Goal: Find specific page/section: Find specific page/section

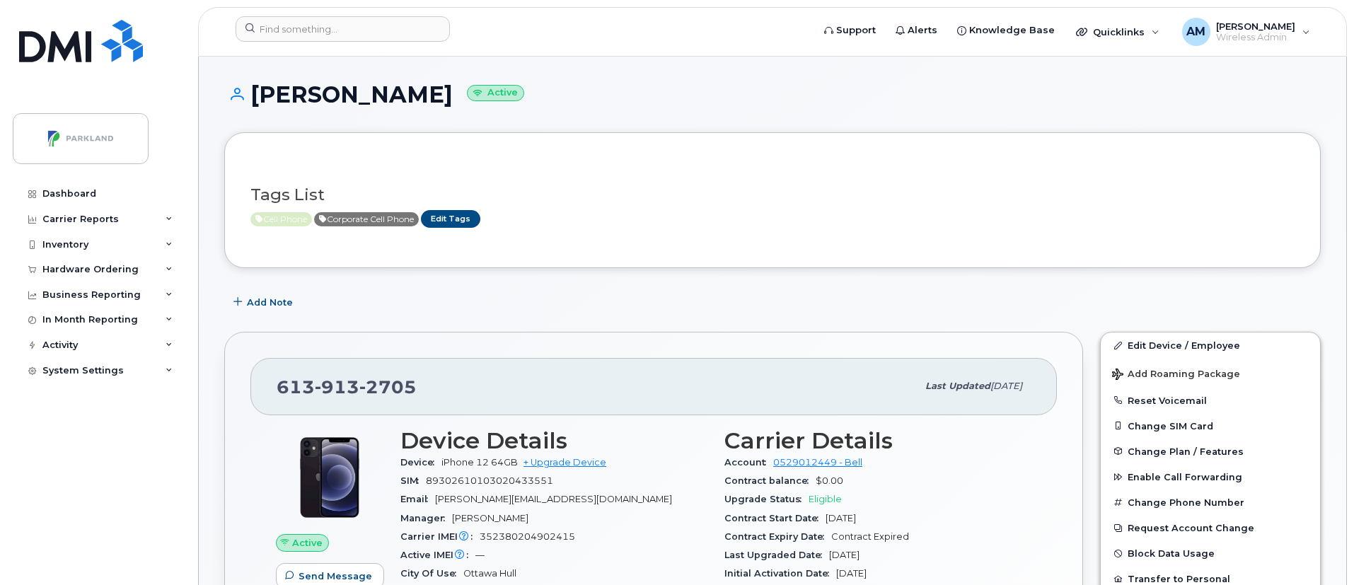
scroll to position [62, 0]
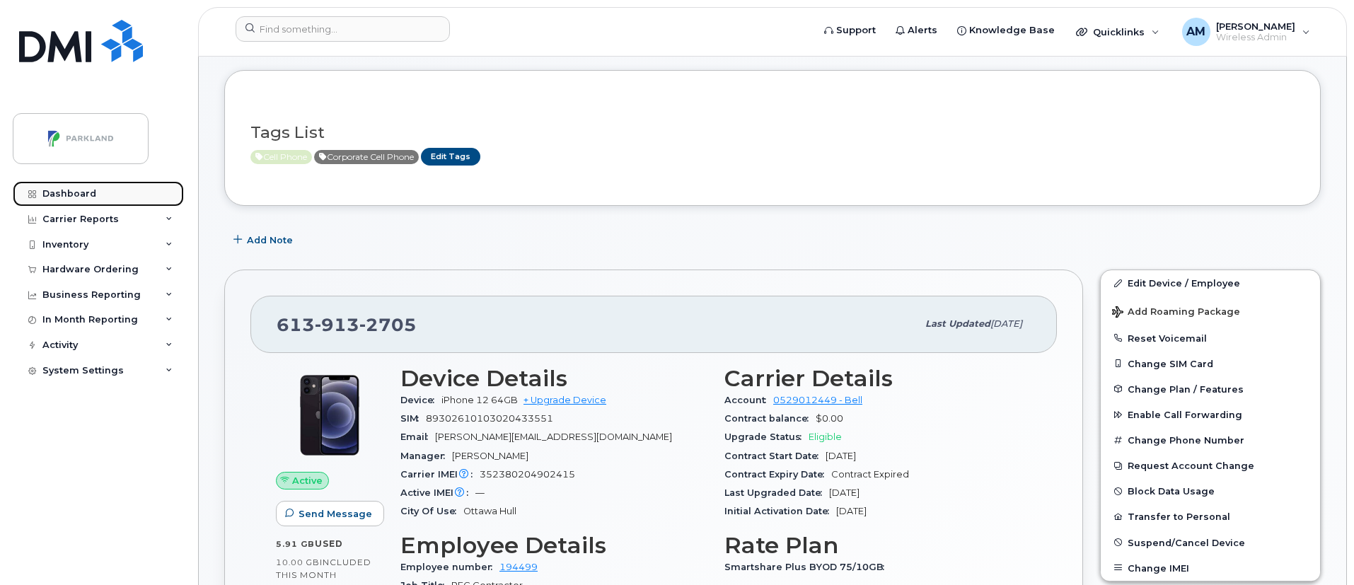
click at [68, 188] on div "Dashboard" at bounding box center [69, 193] width 54 height 11
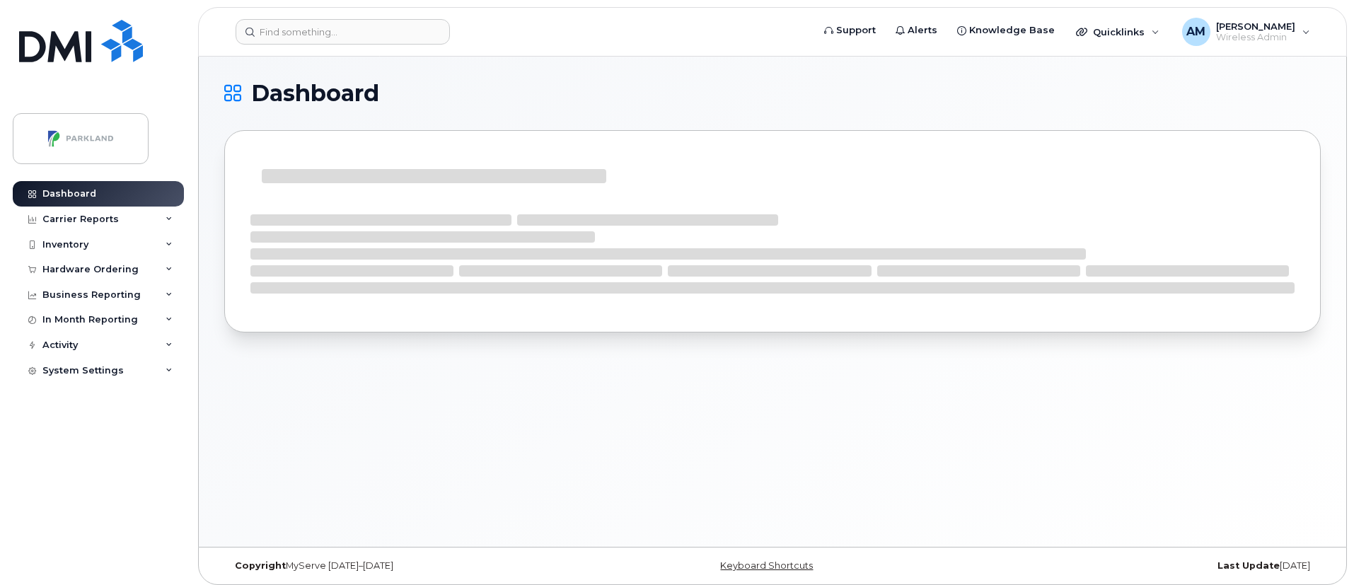
click at [383, 174] on div "Dashboard" at bounding box center [773, 302] width 1148 height 490
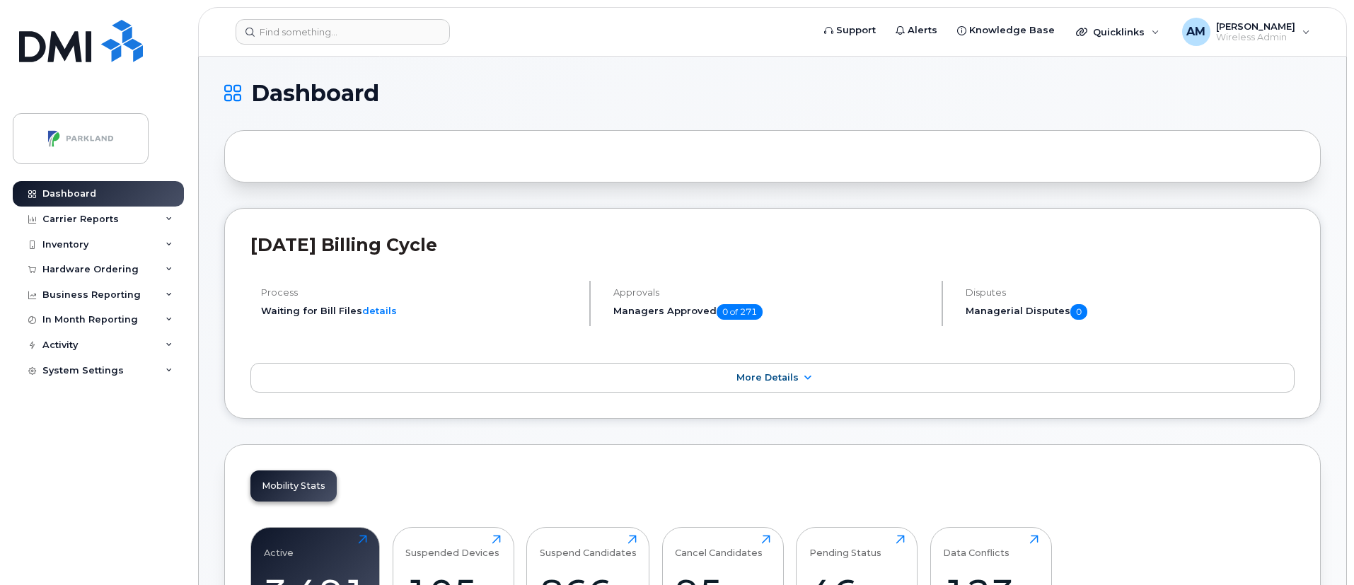
drag, startPoint x: 1353, startPoint y: 110, endPoint x: 1354, endPoint y: 143, distance: 32.6
click at [270, 28] on input at bounding box center [343, 31] width 214 height 25
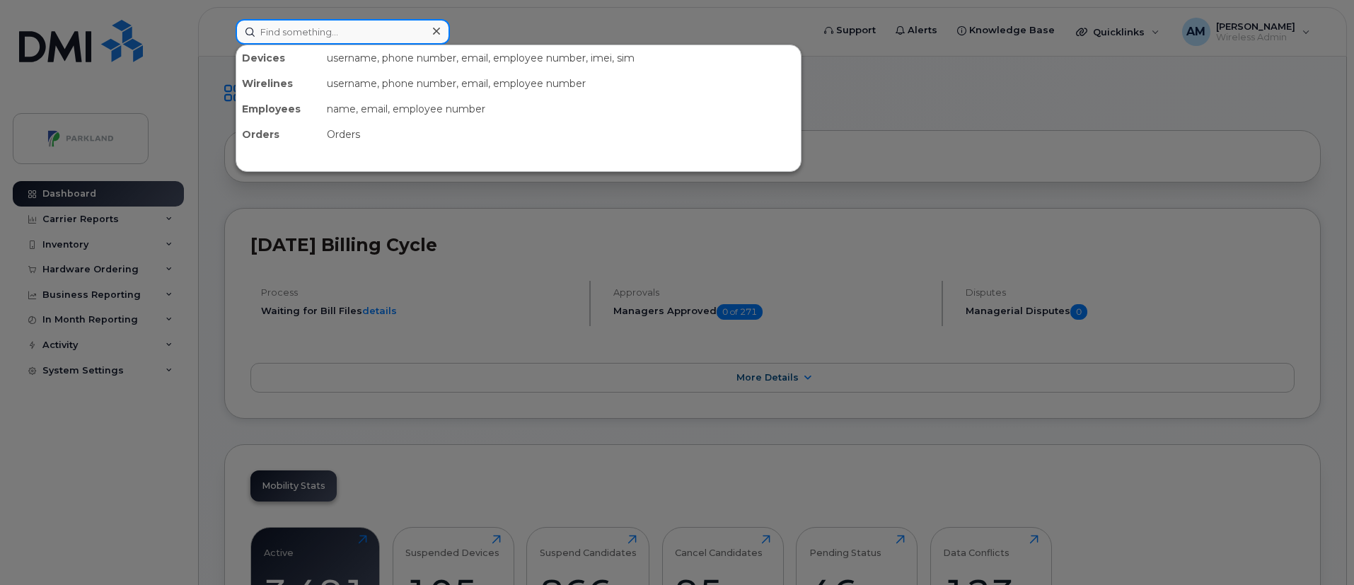
paste input "[PERSON_NAME]"
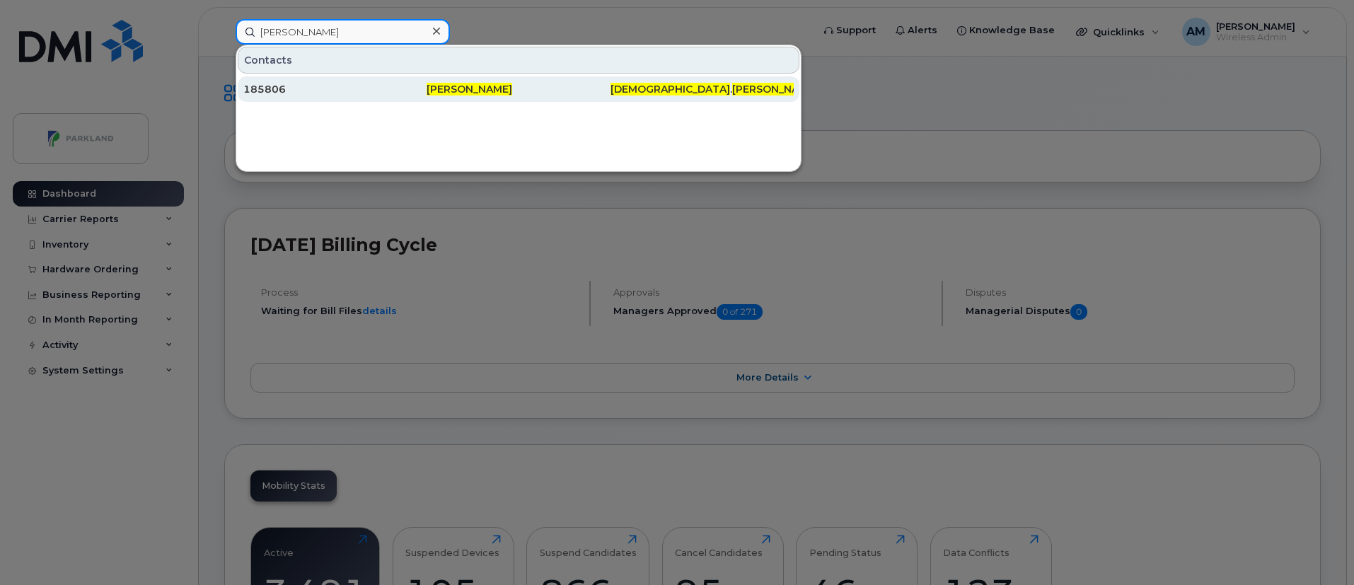
type input "[PERSON_NAME]"
click at [376, 93] on div "185806" at bounding box center [334, 89] width 183 height 14
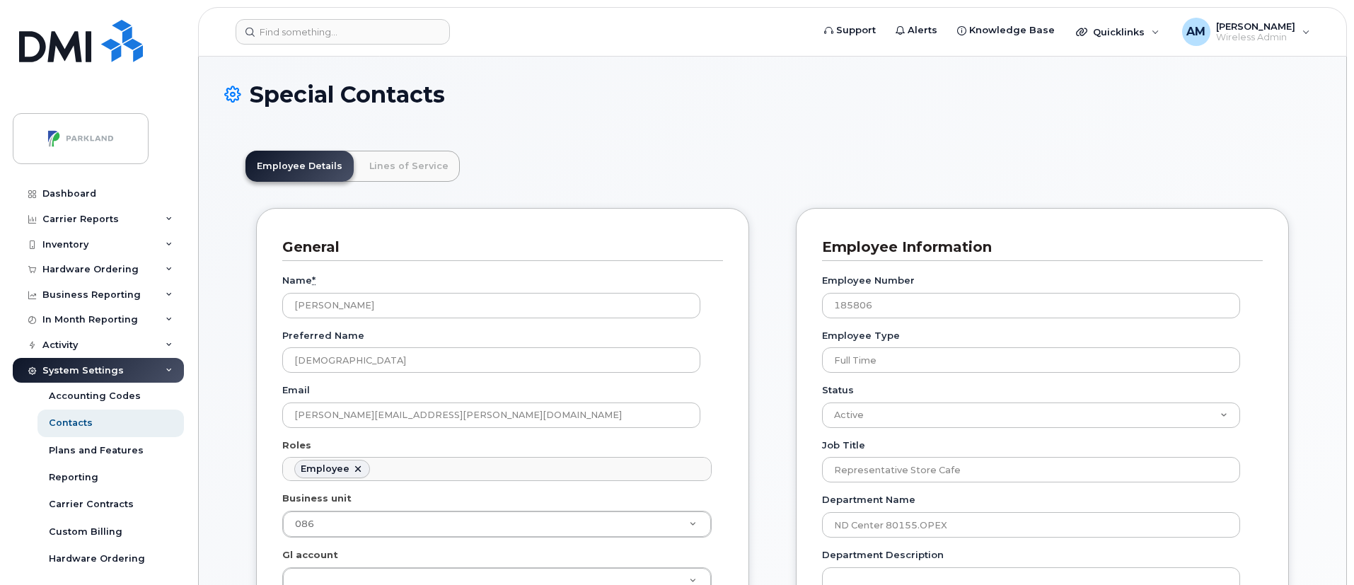
scroll to position [24, 0]
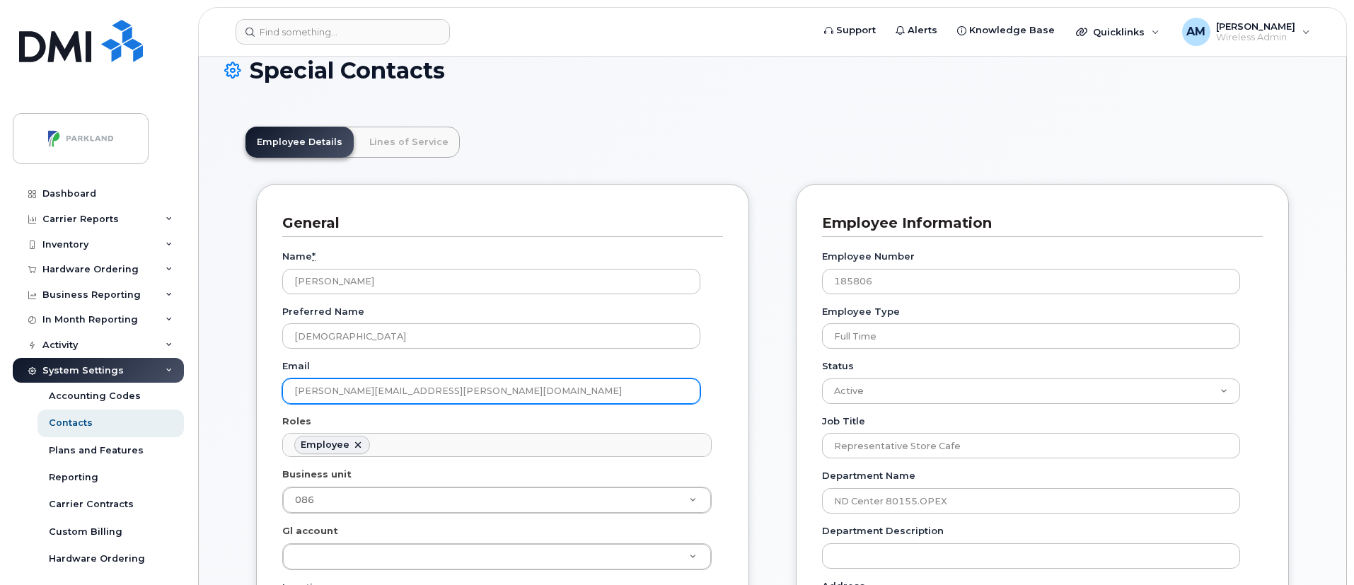
drag, startPoint x: 371, startPoint y: 391, endPoint x: 456, endPoint y: 397, distance: 85.9
click at [456, 397] on input "Kisha.Erickson@parklandusa.com" at bounding box center [491, 391] width 418 height 25
click at [478, 394] on input "Kisha.Erickson@parklandusa.com" at bounding box center [491, 391] width 418 height 25
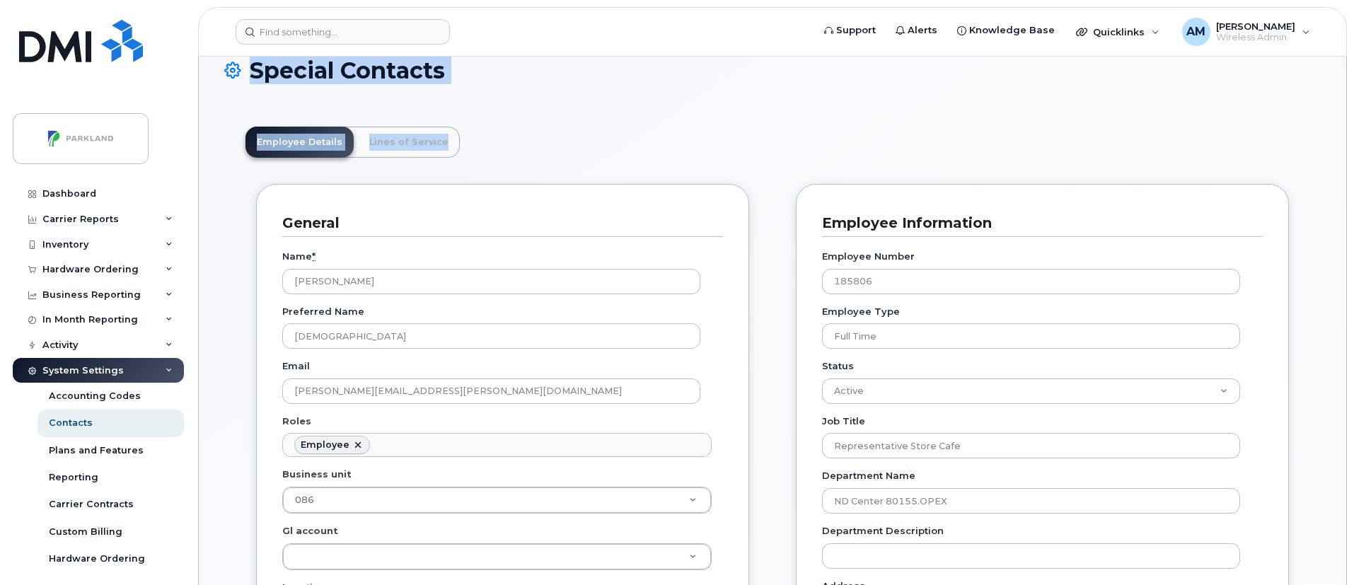
drag, startPoint x: 1351, startPoint y: 120, endPoint x: 1353, endPoint y: 80, distance: 40.4
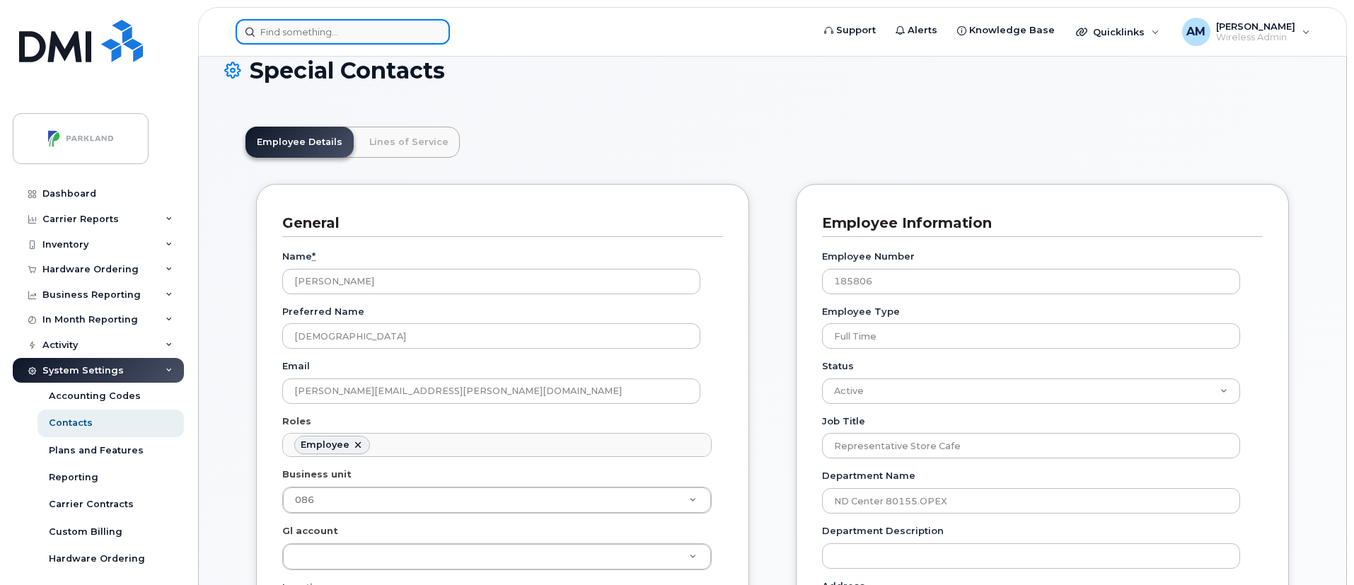
click at [341, 28] on input at bounding box center [343, 31] width 214 height 25
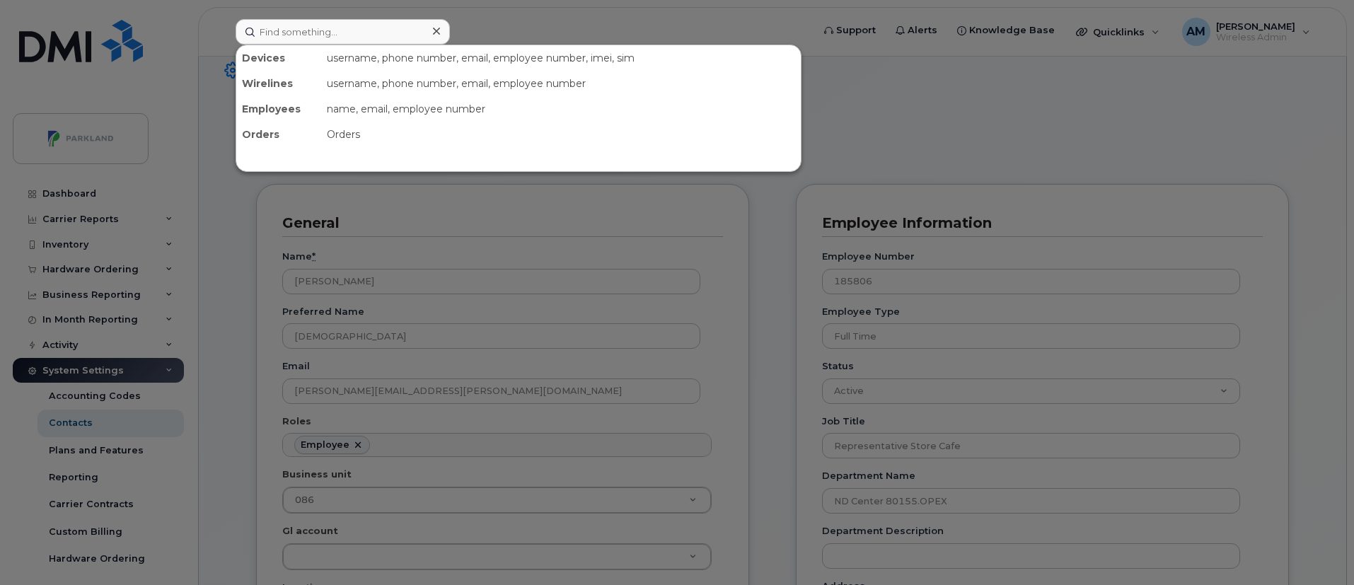
click at [962, 172] on div at bounding box center [677, 292] width 1354 height 585
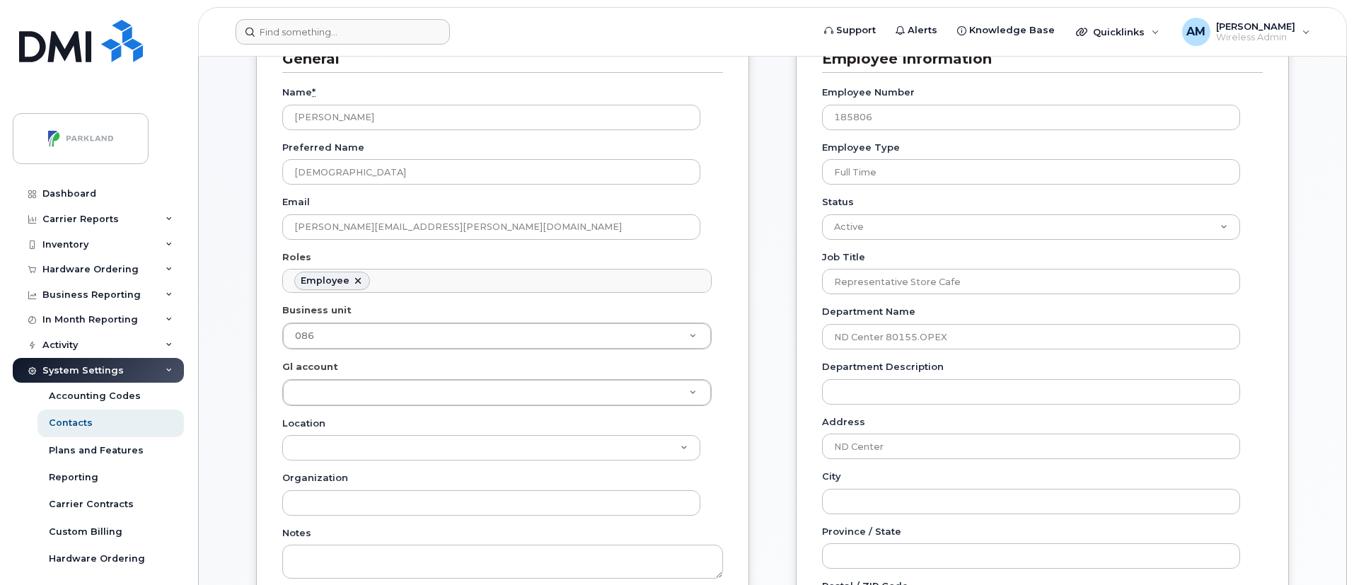
scroll to position [0, 0]
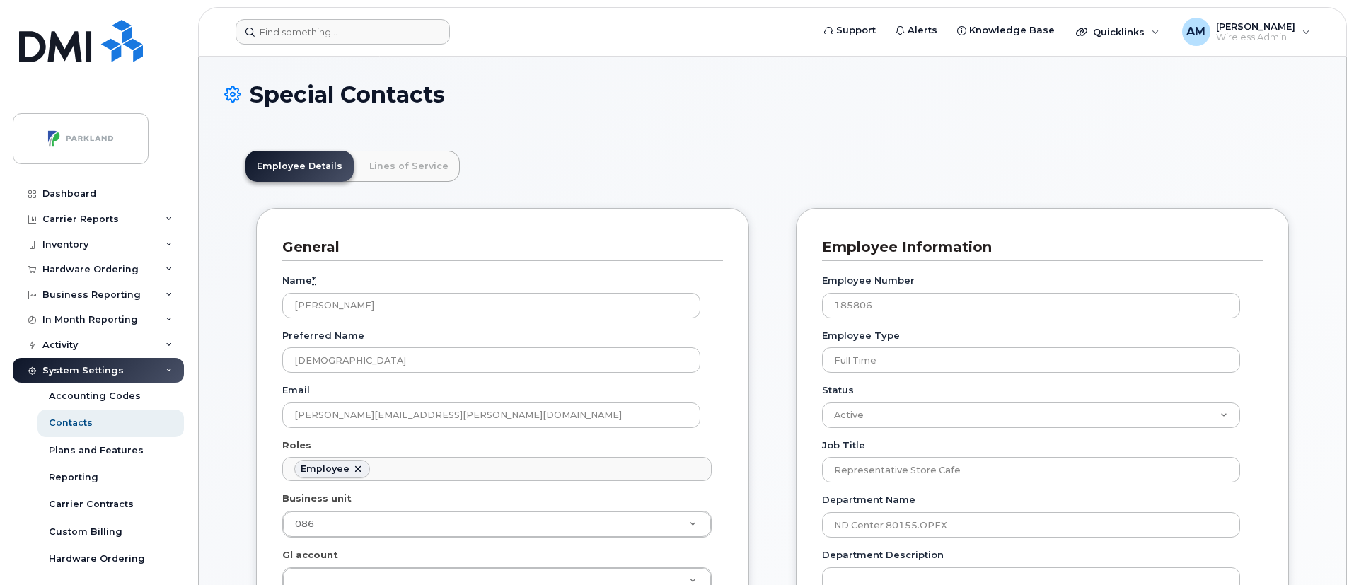
drag, startPoint x: 1353, startPoint y: 155, endPoint x: 1356, endPoint y: 195, distance: 39.7
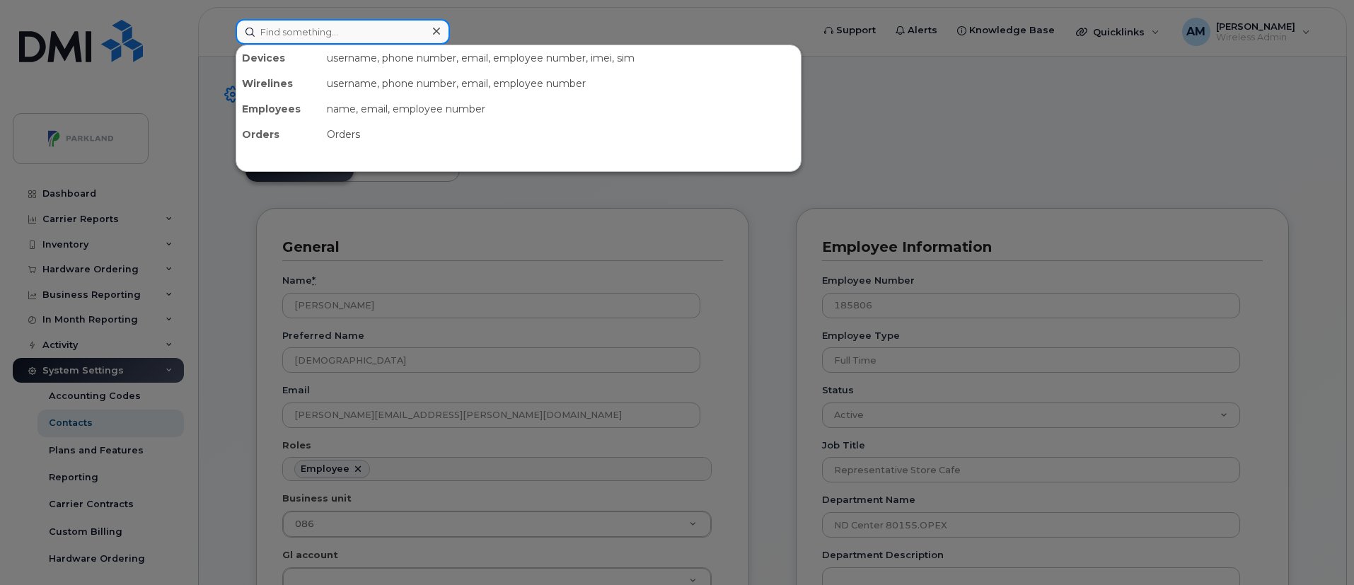
click at [328, 38] on input at bounding box center [343, 31] width 214 height 25
click at [355, 43] on input at bounding box center [343, 31] width 214 height 25
paste input "[PERSON_NAME]"
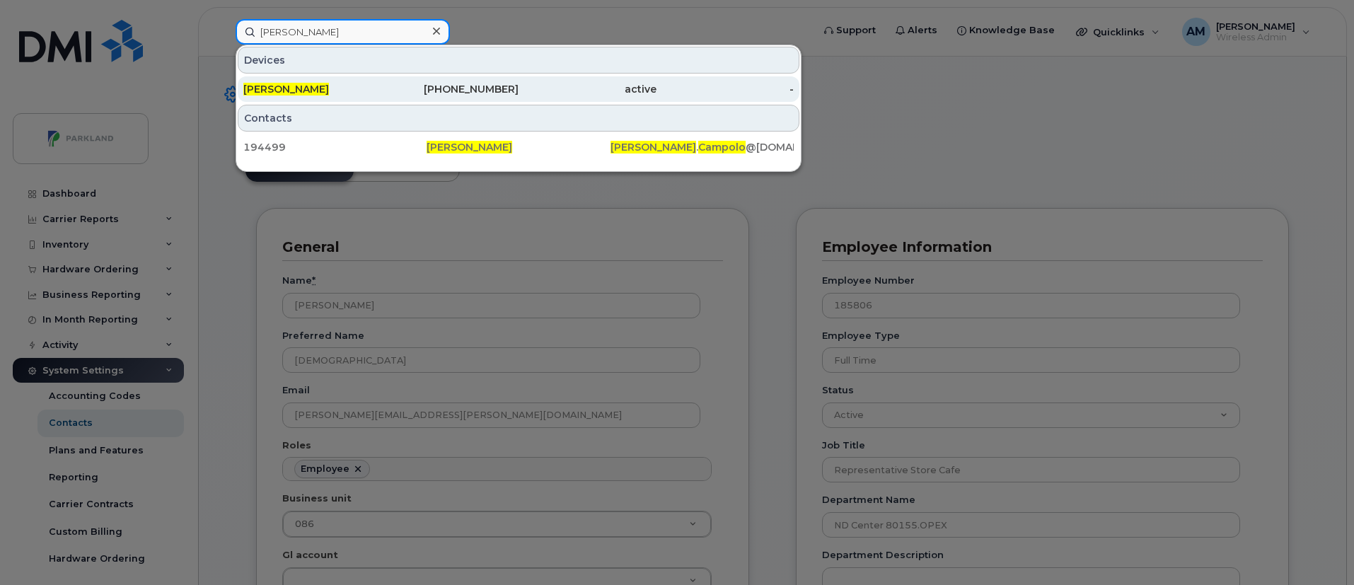
type input "[PERSON_NAME]"
click at [450, 91] on div "613-913-2705" at bounding box center [450, 89] width 138 height 14
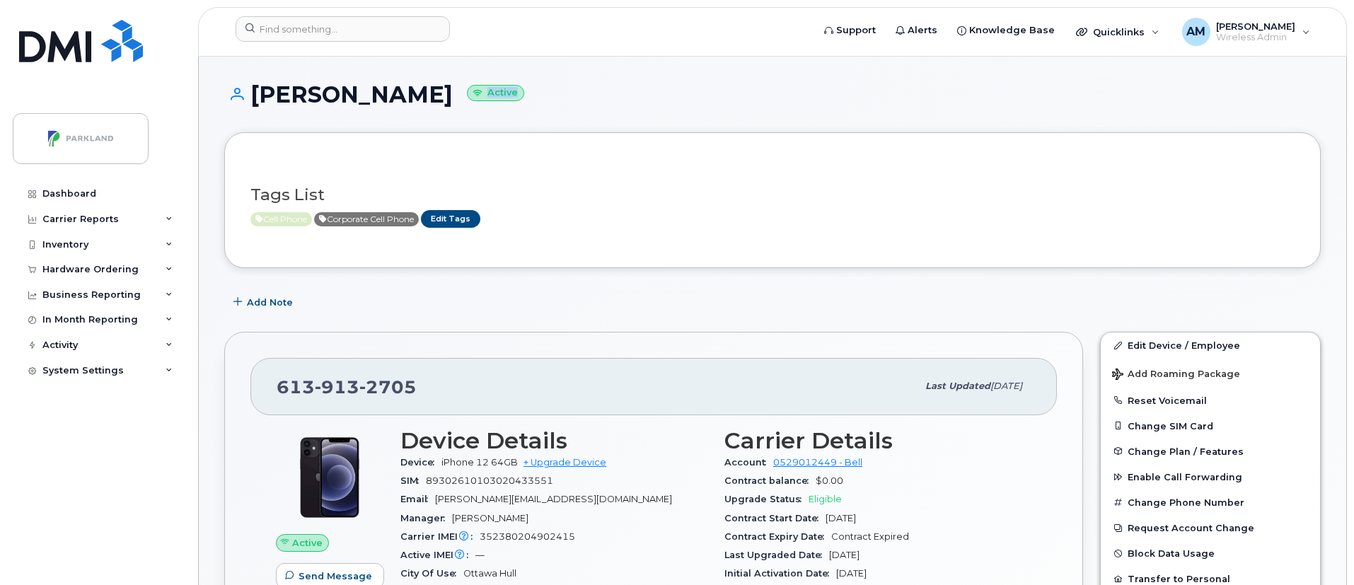
drag, startPoint x: 1353, startPoint y: 54, endPoint x: 1351, endPoint y: 120, distance: 66.5
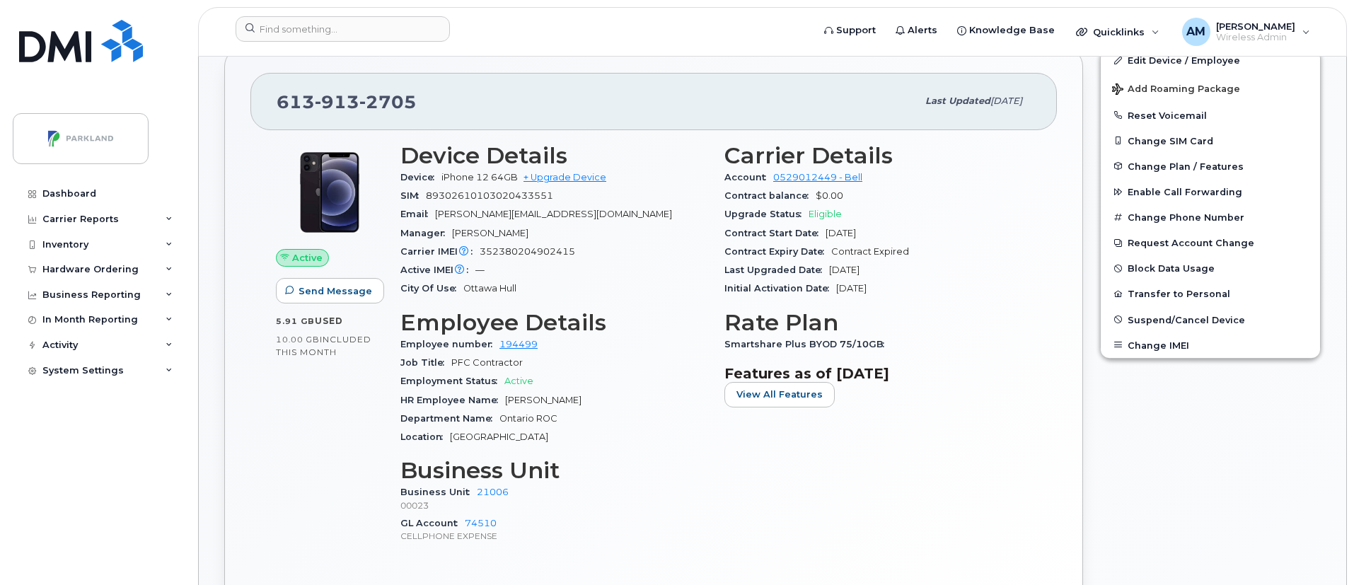
scroll to position [279, 0]
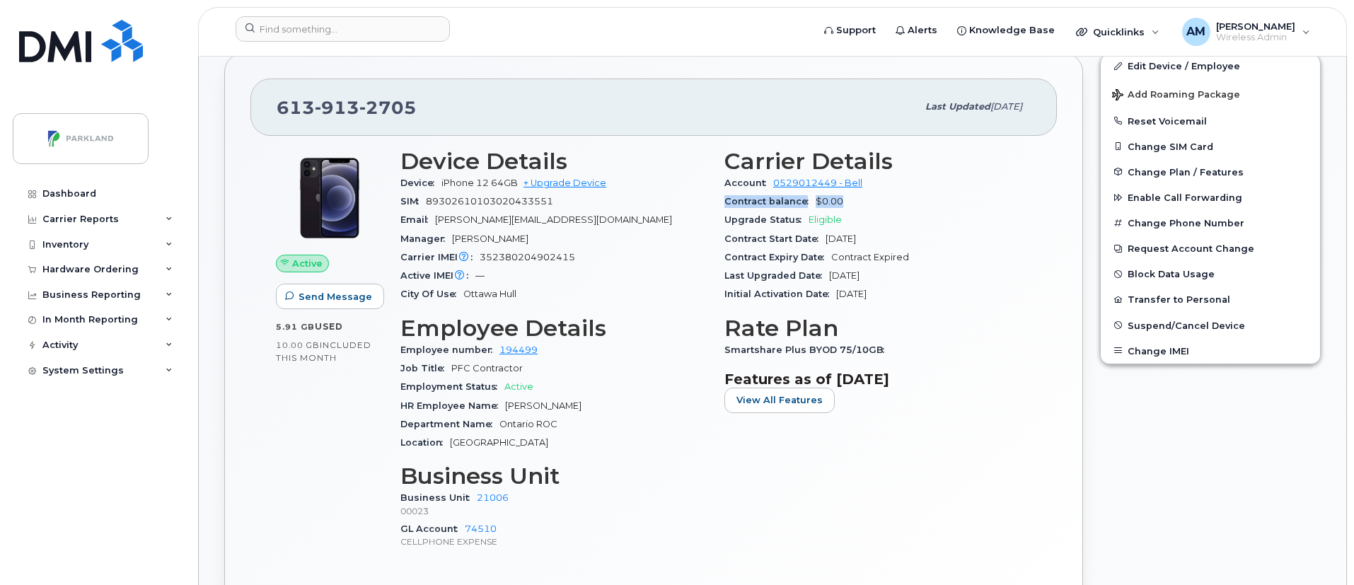
drag, startPoint x: 723, startPoint y: 204, endPoint x: 846, endPoint y: 200, distance: 122.5
click at [846, 200] on div "Carrier Details Account 0529012449 - Bell Contract balance $0.00 Upgrade Status…" at bounding box center [878, 355] width 324 height 431
click at [814, 204] on span "Contract balance" at bounding box center [770, 201] width 91 height 11
drag, startPoint x: 812, startPoint y: 202, endPoint x: 858, endPoint y: 199, distance: 46.1
click at [858, 199] on div "Contract balance $0.00" at bounding box center [878, 201] width 307 height 18
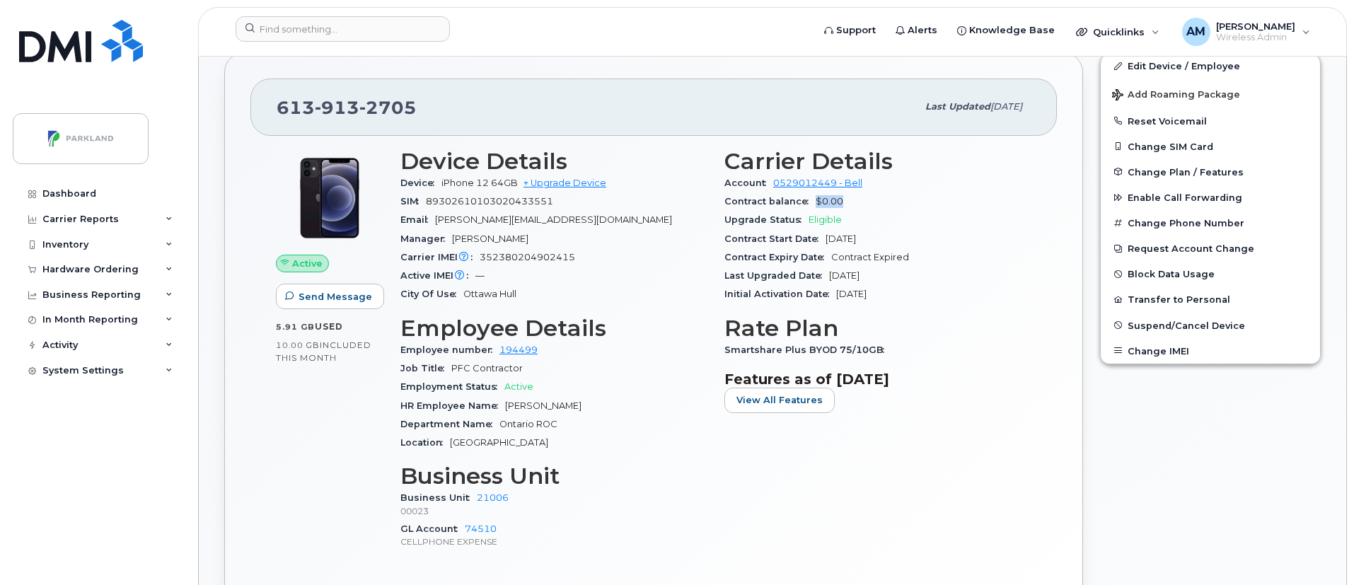
click at [843, 200] on div "Contract balance $0.00" at bounding box center [878, 201] width 307 height 18
drag, startPoint x: 809, startPoint y: 197, endPoint x: 846, endPoint y: 192, distance: 37.1
click at [846, 192] on div "Contract balance $0.00" at bounding box center [878, 201] width 307 height 18
click at [856, 199] on div "Contract balance $0.00" at bounding box center [878, 201] width 307 height 18
drag, startPoint x: 814, startPoint y: 192, endPoint x: 879, endPoint y: 202, distance: 65.1
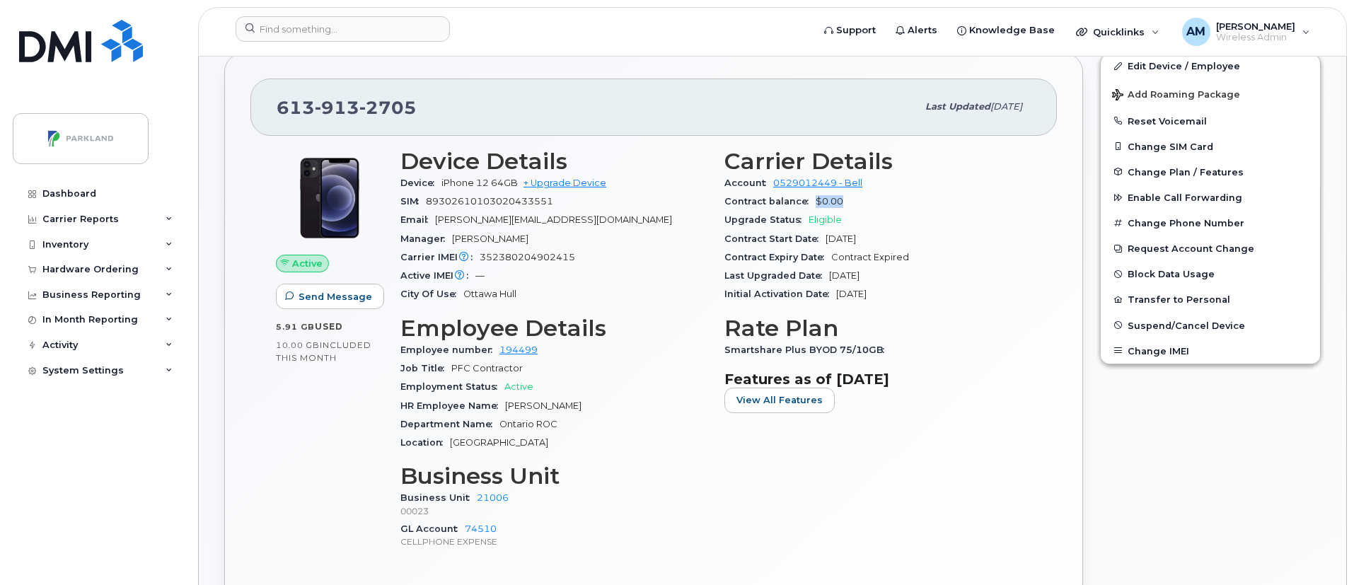
click at [879, 202] on div "Contract balance $0.00" at bounding box center [878, 201] width 307 height 18
click at [856, 236] on span "[DATE]" at bounding box center [841, 238] width 30 height 11
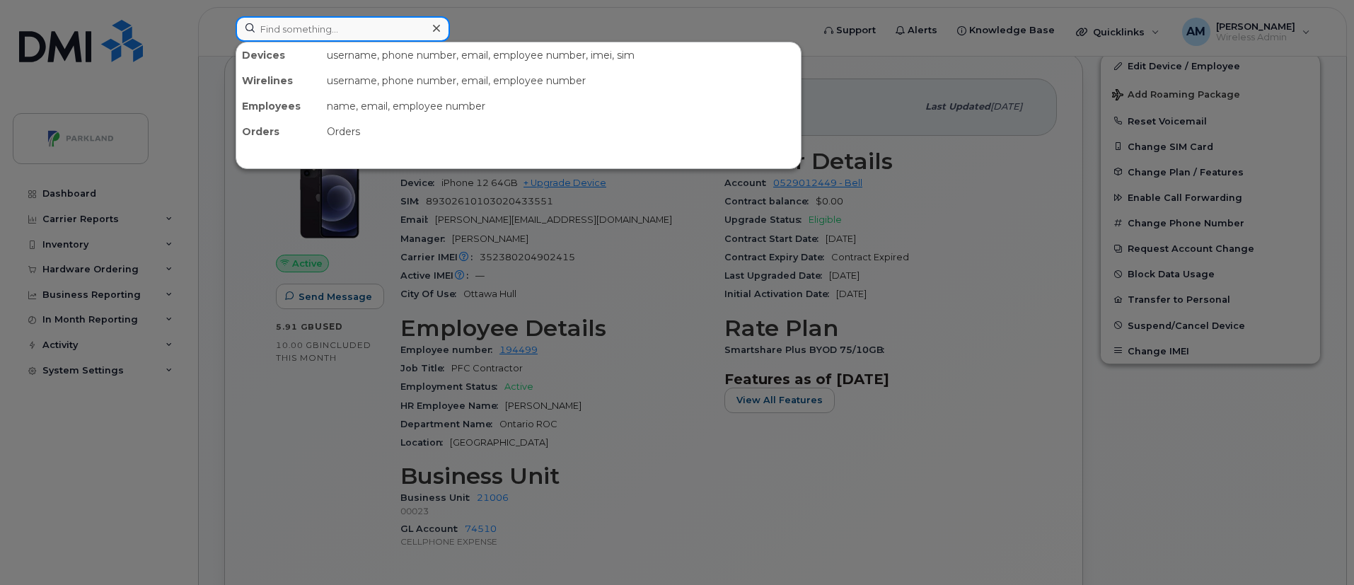
click at [331, 35] on input at bounding box center [343, 28] width 214 height 25
paste input "[PERSON_NAME]"
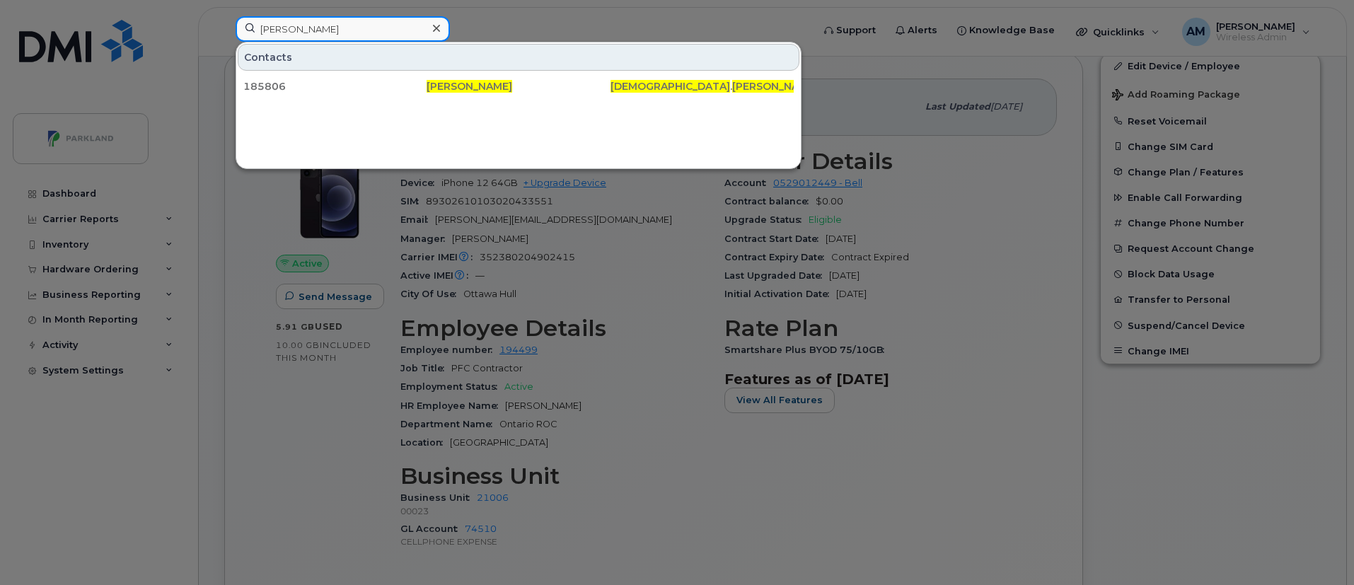
type input "[PERSON_NAME]"
click at [802, 18] on div at bounding box center [677, 292] width 1354 height 585
